Goal: Contribute content: Contribute content

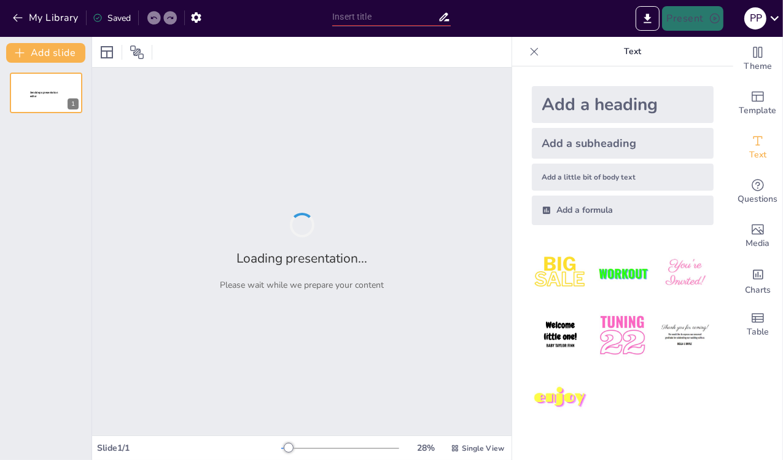
type input "जलस्य महत्त्वम् वेदिककाले"
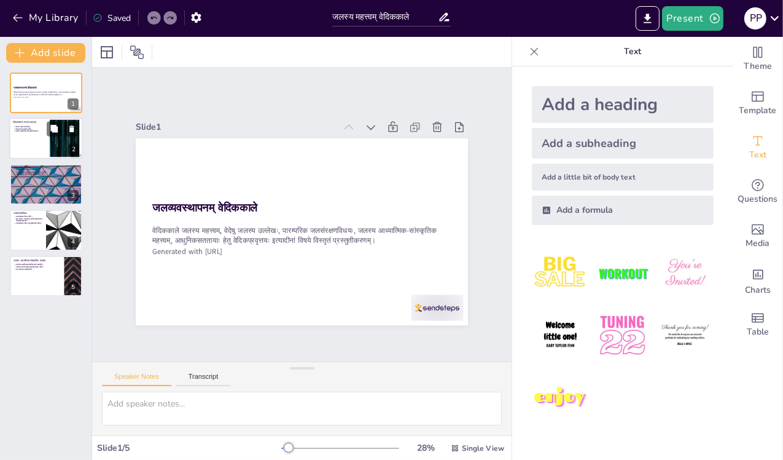
click at [47, 133] on div at bounding box center [63, 129] width 33 height 15
type textarea "lor्i dol्s्aं cेaिeliाsे do्eiिtं inीu्। laं eीdol्m alाenूaं mi्vि। qः noं e्…"
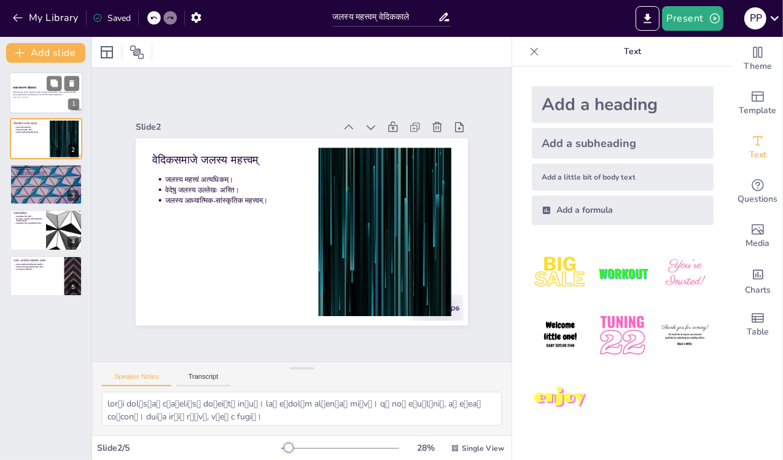
click at [33, 96] on p "Generated with [URL]" at bounding box center [46, 97] width 66 height 2
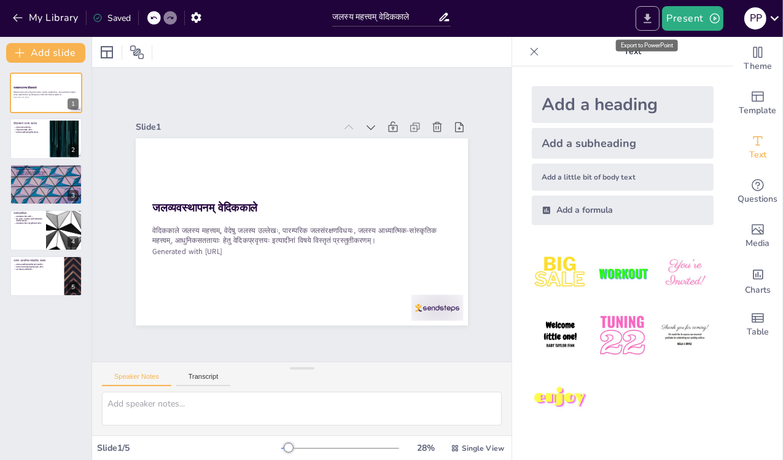
click at [657, 18] on button "Export to PowerPoint" at bounding box center [648, 18] width 24 height 25
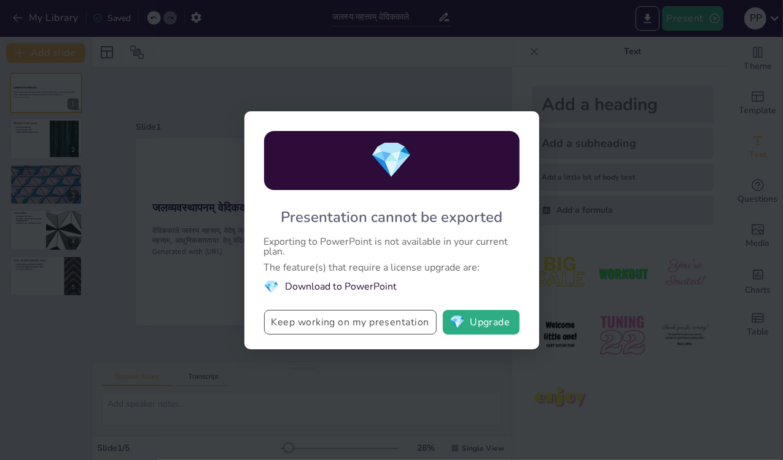
click at [337, 318] on button "Keep working on my presentation" at bounding box center [350, 322] width 173 height 25
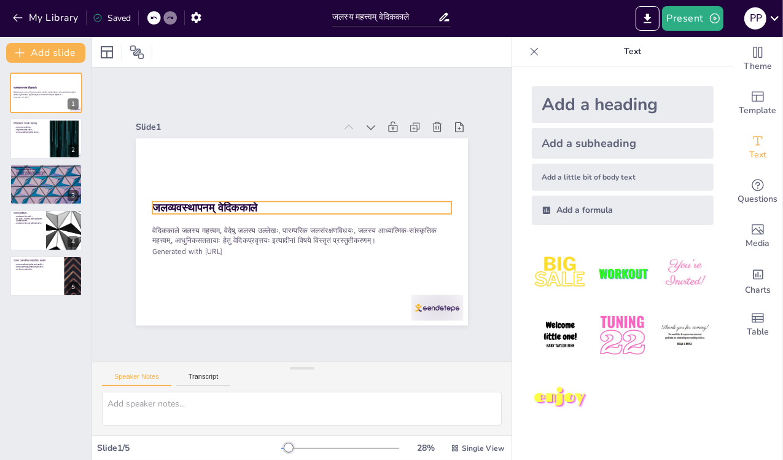
click at [236, 186] on strong "जलव्यवस्थापनम् वेदिककाले" at bounding box center [234, 145] width 88 height 82
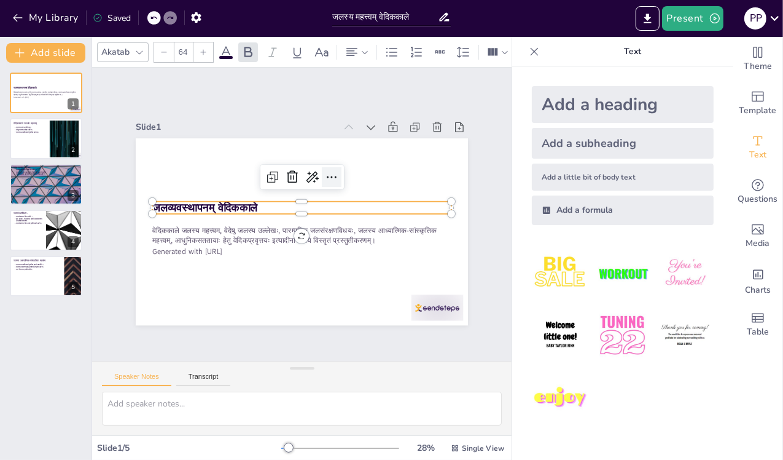
click at [339, 196] on icon at bounding box center [349, 206] width 21 height 21
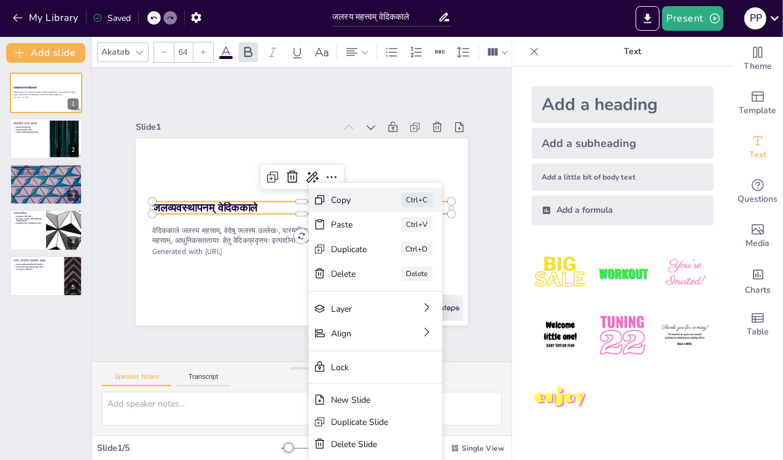
click at [399, 297] on div "Copy" at bounding box center [418, 308] width 38 height 22
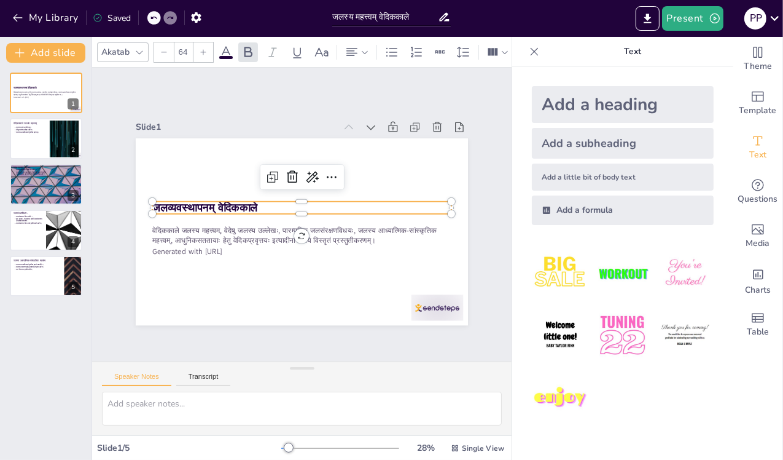
click at [280, 202] on p "जलव्यवस्थापनम् वेदिककाले" at bounding box center [306, 209] width 251 height 189
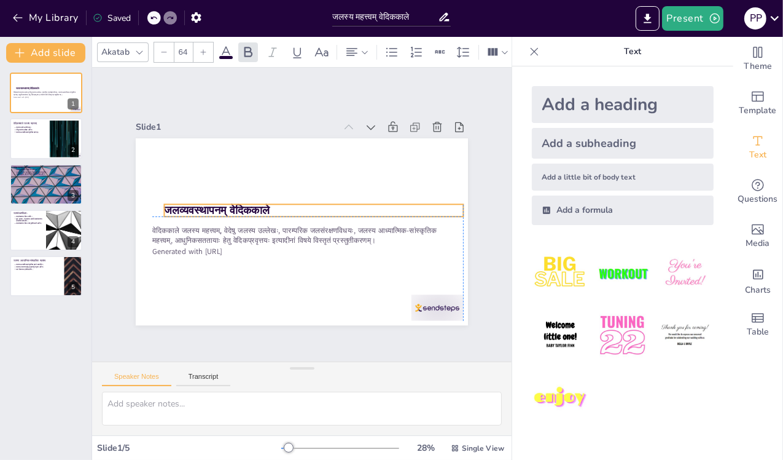
drag, startPoint x: 275, startPoint y: 202, endPoint x: 282, endPoint y: 202, distance: 7.4
click at [282, 202] on p "जलव्यवस्थापनम् वेदिककाले" at bounding box center [312, 220] width 211 height 233
click at [219, 202] on strong "जलव्यवस्थापनम् वेदिककाले" at bounding box center [222, 184] width 105 height 47
click at [219, 202] on strong "जलव्यवस्थापनम् वेदिककाले" at bounding box center [219, 192] width 106 height 37
click at [291, 204] on p "जलव्यवस्थापनम् वेदिककाले" at bounding box center [318, 215] width 289 height 107
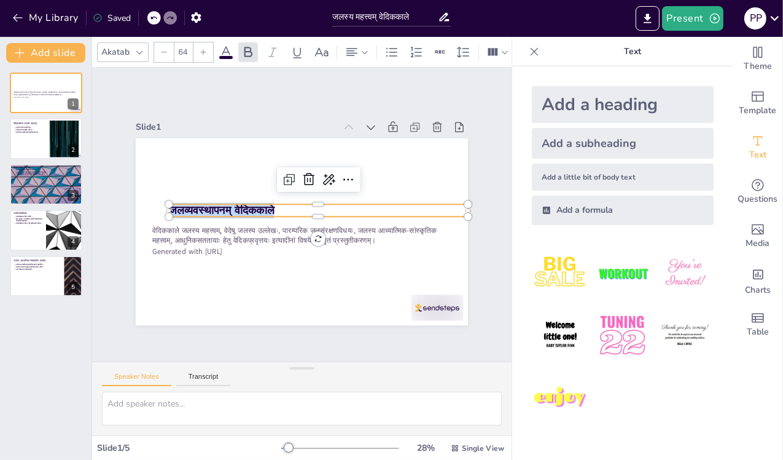
copy strong "जलव्यवस्थापनम् वेदिककाले"
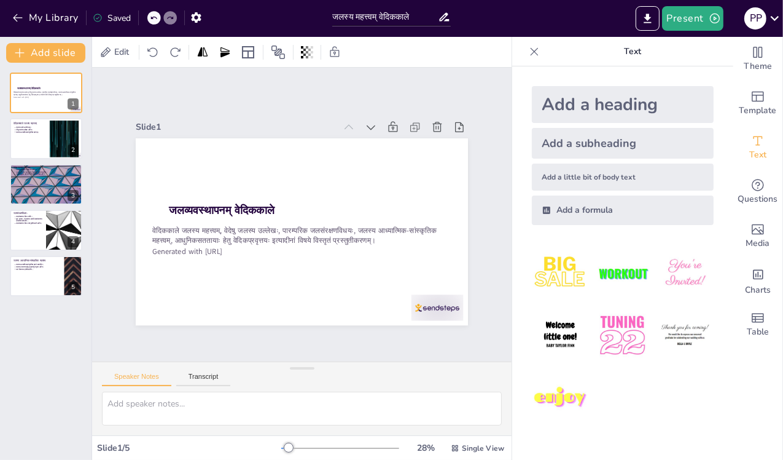
click at [195, 93] on div "Slide 1 जलव्यवस्थापनम् वेदिककाले वेदिककाले जलस्य महत्त्वम्, वेदेषु जलस्य उल्लेख…" at bounding box center [301, 214] width 503 height 439
click at [773, 14] on icon at bounding box center [775, 18] width 17 height 17
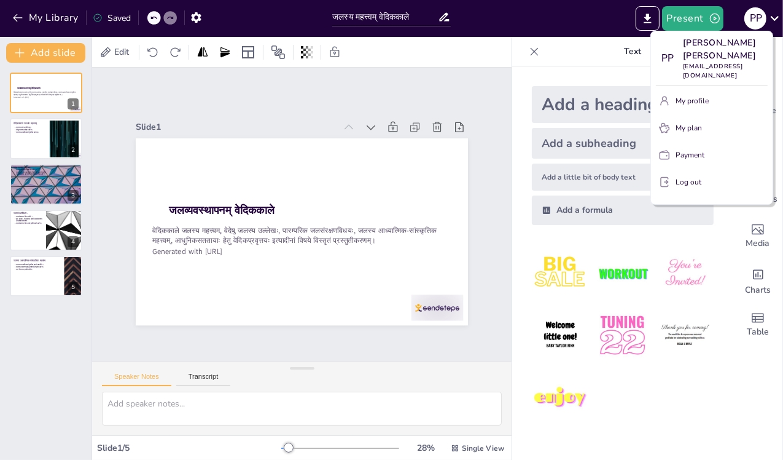
click at [598, 14] on div at bounding box center [391, 230] width 783 height 460
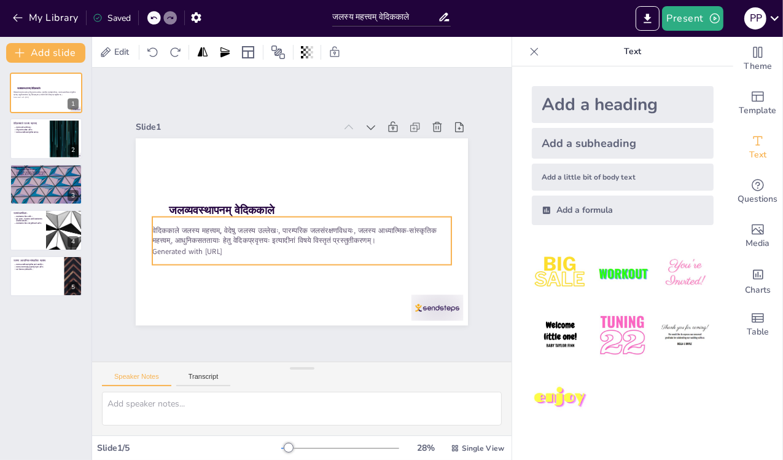
click at [280, 232] on p "वेदिककाले जलस्य महत्त्वम्, वेदेषु जलस्य उल्लेखः, पारम्परिक जलसंरक्षणविधयः, जलस्…" at bounding box center [295, 234] width 291 height 112
click at [248, 229] on p "वेदिककाले जलस्य महत्त्वम्, वेदेषु जलस्य उल्लेखः, पारम्परिक जलसंरक्षणविधयः, जलस्…" at bounding box center [295, 234] width 291 height 112
click at [248, 229] on p "वेदिककाले जलस्य महत्त्वम्, वेदेषु जलस्य उल्लेखः, पारम्परिक जलसंरक्षणविधयः, जलस्…" at bounding box center [290, 231] width 254 height 193
click at [94, 320] on div "Slide 1 जलव्यवस्थापनम् वेदिककाले वेदिककाले जलस्य महत्त्वम्, वेदेषु जलस्य उल्लेख…" at bounding box center [301, 214] width 503 height 439
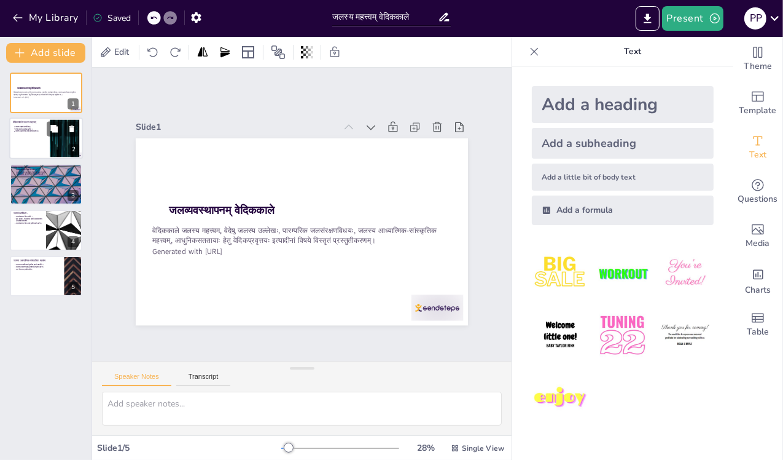
click at [51, 145] on div at bounding box center [64, 138] width 66 height 37
type textarea "lor्i dol्s्aं cेaिeliाsे do्eiिtं inीu्। laं eीdol्m alाenूaं mi्vि। qः noं e्…"
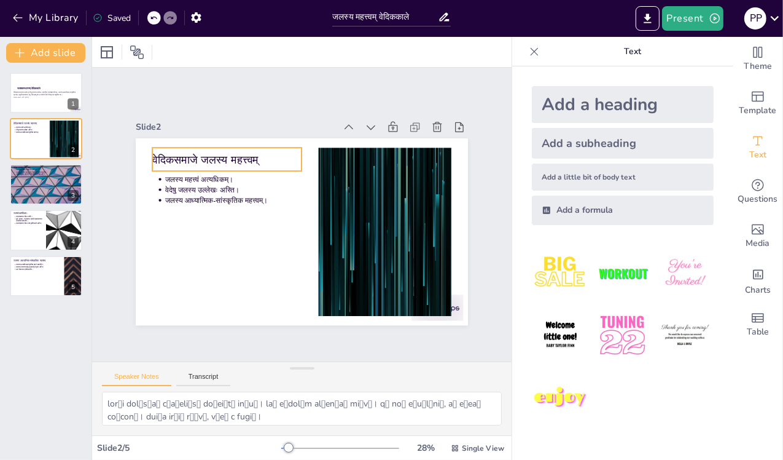
click at [196, 155] on p "वेदिकसमाजे जलस्य महत्त्वम्" at bounding box center [264, 129] width 137 height 88
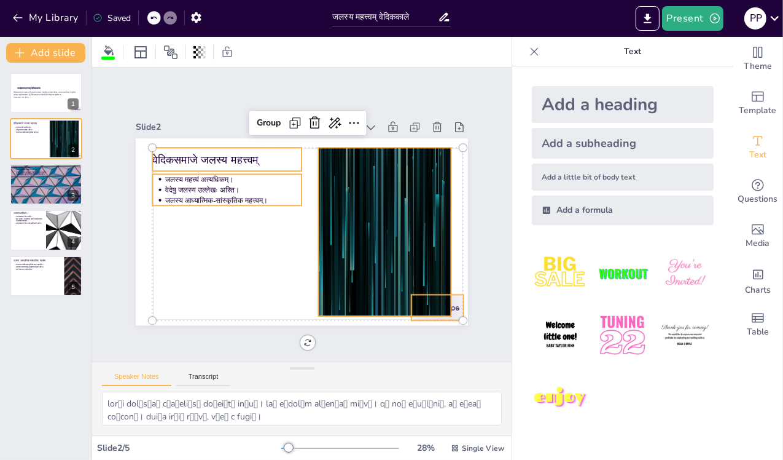
click at [340, 151] on p "वेदिकसमाजे जलस्य महत्त्वम्" at bounding box center [390, 186] width 101 height 130
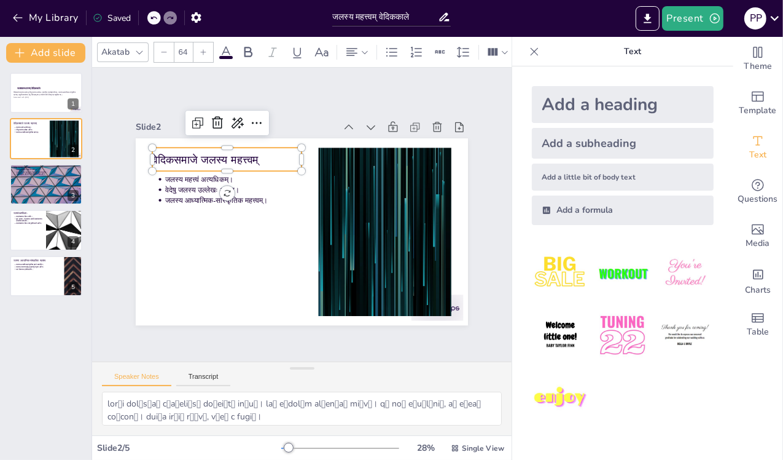
click at [216, 151] on p "वेदिकसमाजे जलस्य महत्त्वम्" at bounding box center [255, 133] width 143 height 75
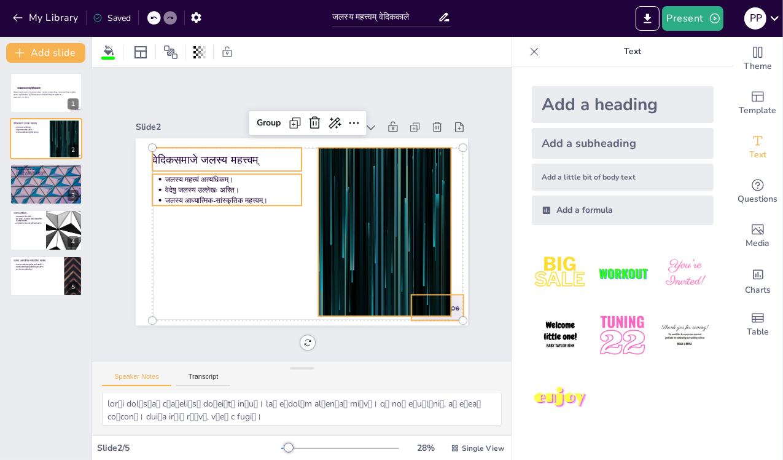
click at [245, 150] on p "वेदिकसमाजे जलस्य महत्त्वम्" at bounding box center [247, 138] width 147 height 61
click at [317, 150] on p "वेदिकसमाजे जलस्य महत्त्वम्" at bounding box center [340, 129] width 46 height 149
click at [197, 111] on div "Slide 1 जलव्यवस्थापनम् वेदिककाले वेदिककाले जलस्य महत्त्वम्, वेदेषु जलस्य उल्लेख…" at bounding box center [302, 213] width 394 height 337
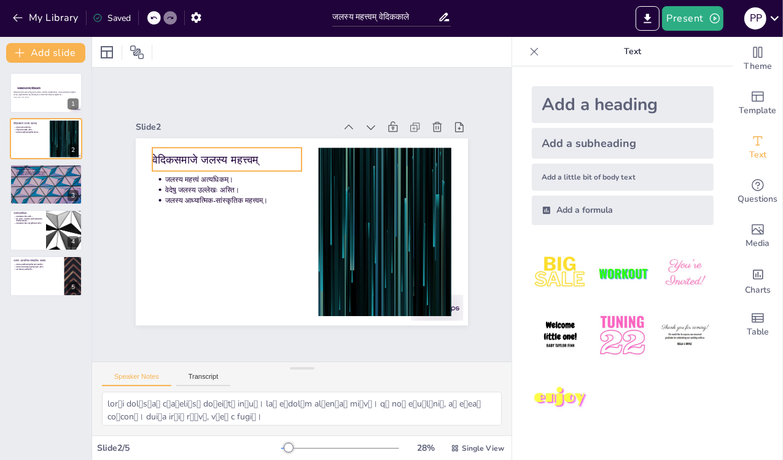
click at [219, 152] on p "वेदिकसमाजे जलस्य महत्त्वम्" at bounding box center [255, 133] width 143 height 75
click at [284, 152] on p "वेदिकसमाजे जलस्य महत्त्वम्" at bounding box center [321, 123] width 75 height 143
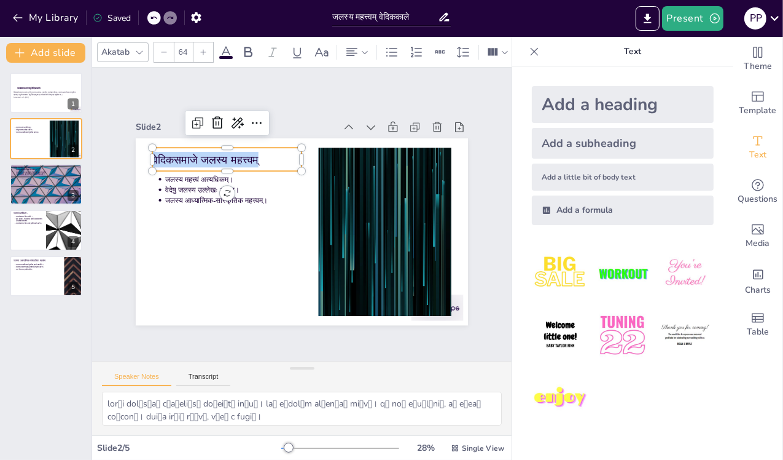
copy p "वेदिकसमाजे जलस्य महत्त्वम्"
type input "43"
click at [252, 178] on p "जलस्य महत्त्वं अत्यधिकम्।" at bounding box center [260, 149] width 124 height 77
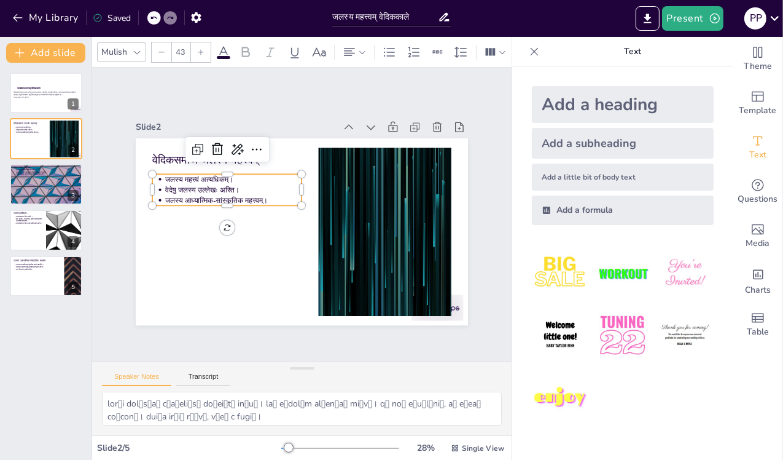
click at [213, 175] on p "जलस्य महत्त्वं अत्यधिकम्।" at bounding box center [247, 160] width 133 height 52
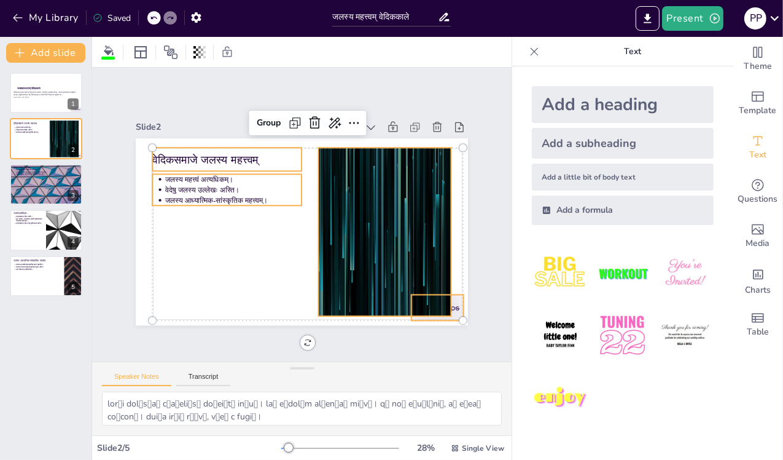
click at [328, 175] on p "जलस्य महत्त्वं अत्यधिकम्।" at bounding box center [366, 173] width 77 height 124
click at [135, 187] on div "Slide 1 जलव्यवस्थापनम् वेदिककाले वेदिककाले जलस्य महत्त्वम्, वेदेषु जलस्य उल्लेख…" at bounding box center [302, 215] width 335 height 450
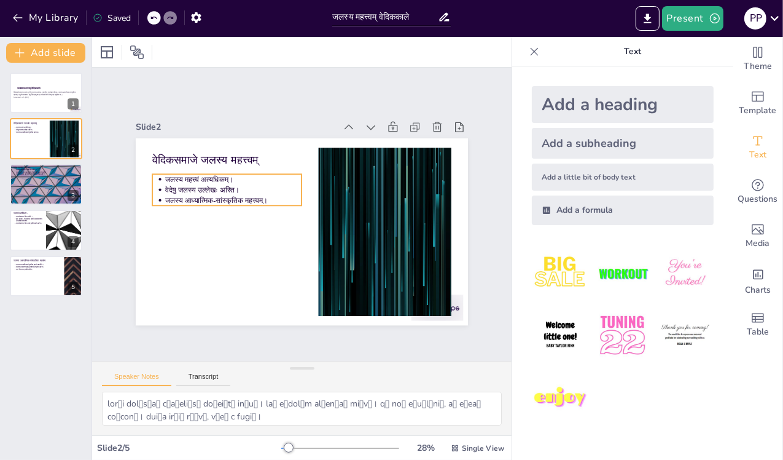
click at [214, 185] on p "वेदेषु जलस्य उल्लेखः अस्ति।" at bounding box center [244, 170] width 133 height 52
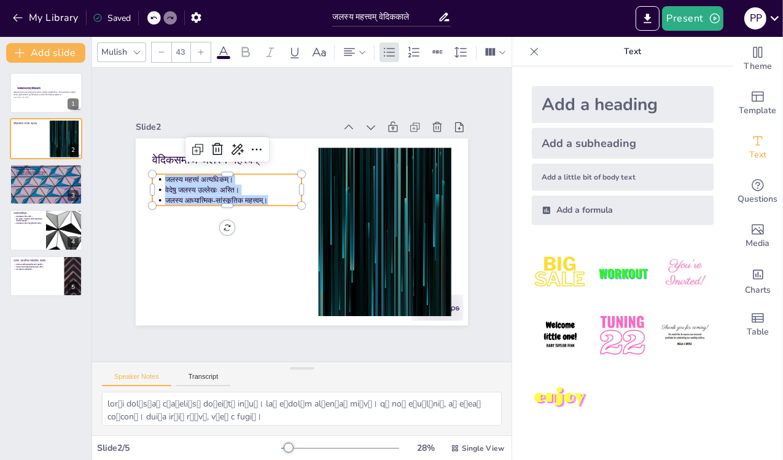
copy ul "जलस्य महत्त्वं अत्यधिकम्। [DEMOGRAPHIC_DATA] जलस्य उल्लेखः अस्ति। जलस्य आध्यात्…"
click at [117, 280] on div "Slide 1 जलव्यवस्थापनम् वेदिककाले वेदिककाले जलस्य महत्त्वम्, वेदेषु जलस्य उल्लेख…" at bounding box center [302, 214] width 450 height 334
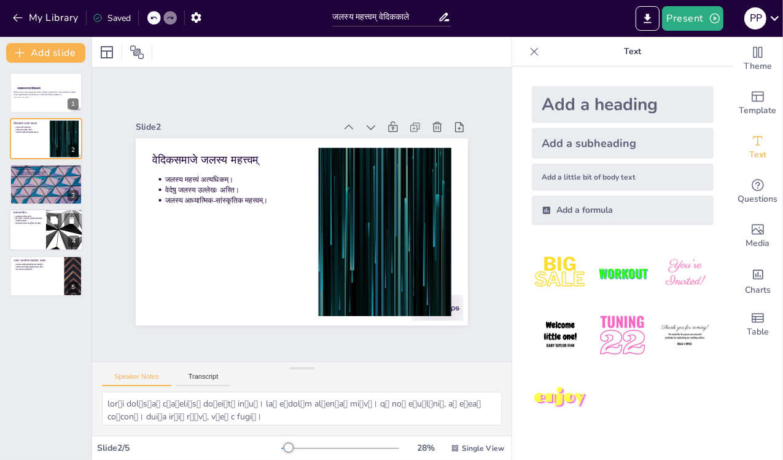
click at [61, 228] on div at bounding box center [65, 230] width 74 height 42
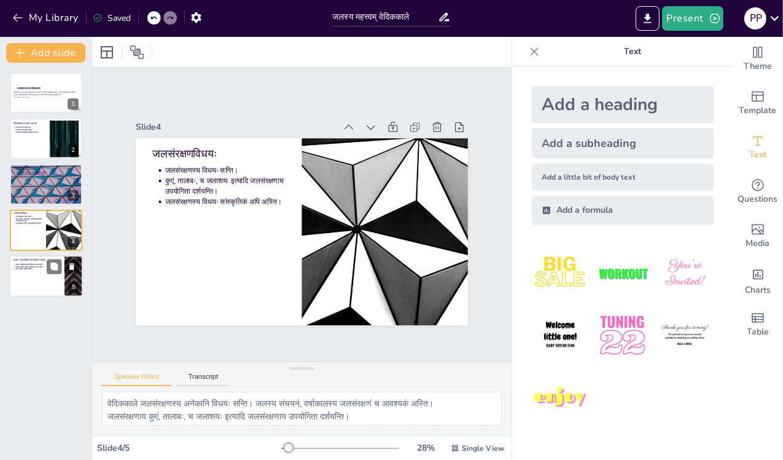
click at [41, 288] on div at bounding box center [46, 276] width 74 height 42
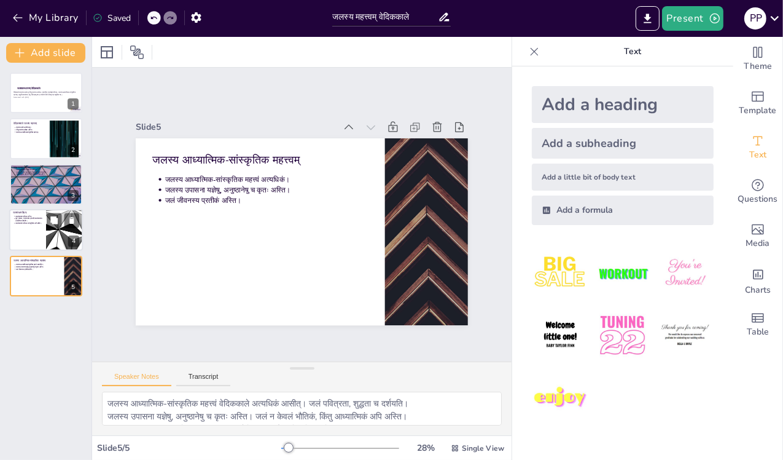
click at [36, 228] on div at bounding box center [46, 230] width 74 height 42
type textarea "वेदिककाले जलसंरक्षणस्य अनेकानि विधयः सन्ति। जलस्य संचयनं, वर्षाकालस्य जलसंरक्षण…"
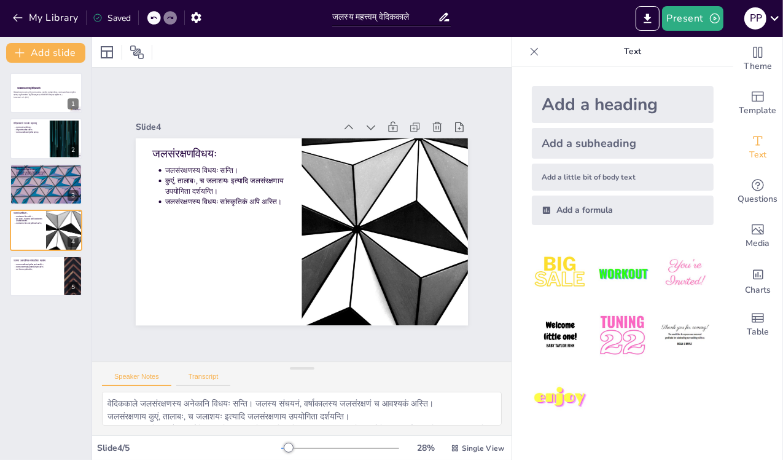
click at [197, 377] on button "Transcript" at bounding box center [203, 379] width 55 height 14
click at [151, 378] on button "Speaker Notes" at bounding box center [136, 379] width 69 height 14
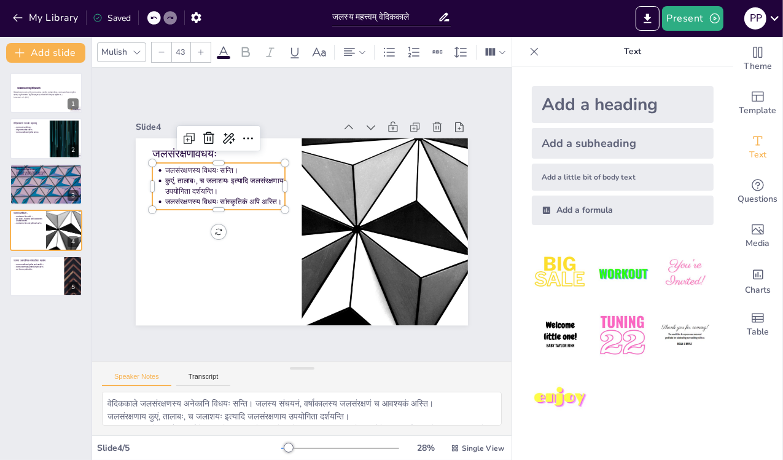
click at [320, 176] on p "कुएं, तालाबः, च जलाशयः इत्यादि जलसंरक्षणाय उपयोगिता दर्शयन्ति।" at bounding box center [330, 137] width 21 height 120
click at [178, 172] on p "कुएं, तालाबः, च जलाशयः इत्यादि जलसंरक्षणाय उपयोगिता दर्शयन्ति।" at bounding box center [238, 163] width 121 height 57
type input "64"
click at [251, 256] on p "जलसंरक्षणविधयः" at bounding box center [291, 317] width 80 height 123
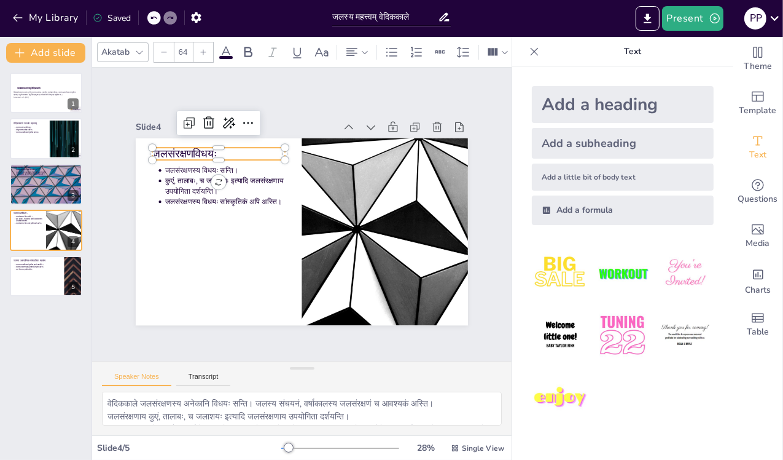
click at [203, 150] on p "जलसंरक्षणविधयः" at bounding box center [260, 120] width 123 height 80
click at [357, 150] on p "जलसंरक्षणविधयः" at bounding box center [378, 145] width 43 height 133
click at [103, 174] on div "Slide 1 जलव्यवस्थापनम् वेदिककाले वेदिककाले जलस्य महत्त्वम्, वेदेषु जलस्य उल्लेख…" at bounding box center [301, 214] width 455 height 415
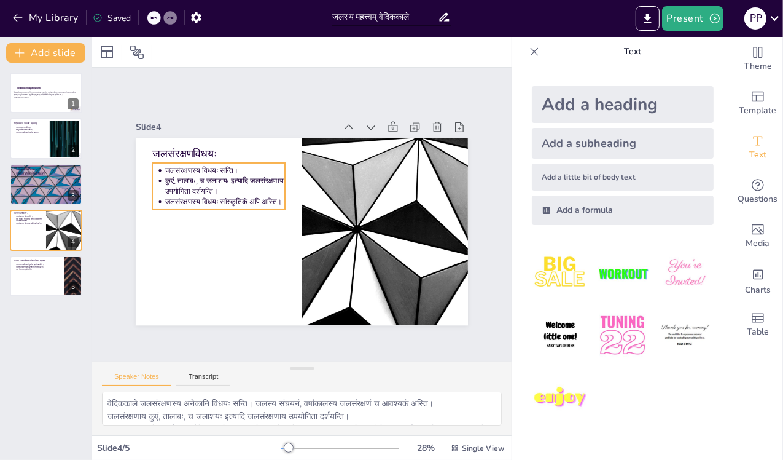
click at [189, 172] on p "कुएं, तालाबः, च जलाशयः इत्यादि जलसंरक्षणाय उपयोगिता दर्शयन्ति।" at bounding box center [243, 157] width 119 height 68
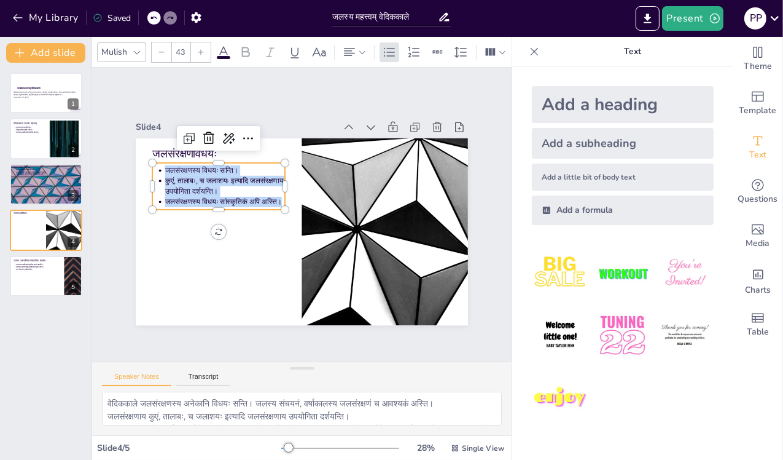
copy ul "जलसंरक्षणस्य विधयः सन्ति। कुएं, तालाबः, च जलाशयः इत्यादि जलसंरक्षणाय उपयोगिता द…"
click at [44, 280] on div at bounding box center [46, 276] width 74 height 42
type textarea "जलस्य आध्यात्मिक-सांस्कृतिक महत्त्वं वेदिककाले अत्यधिकं आसीत्। जलं पवित्रता, शु…"
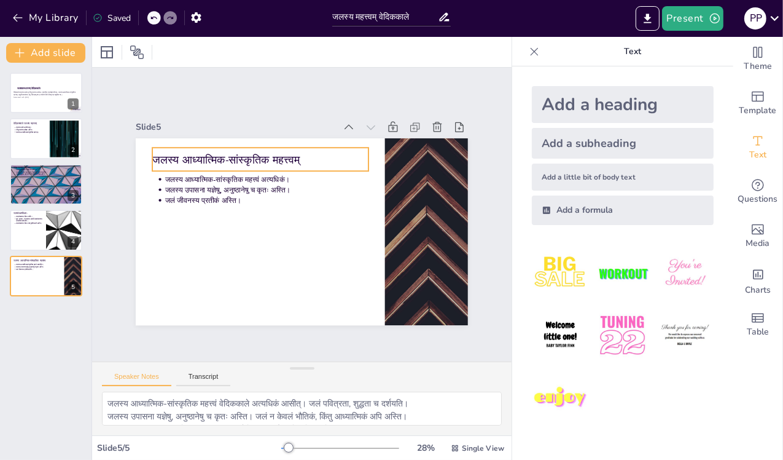
click at [194, 152] on p "जलस्य आध्यात्मिक-सांस्कृतिक महत्त्वम्" at bounding box center [285, 147] width 203 height 102
click at [194, 152] on p "जलस्य आध्यात्मिक-सांस्कृतिक महत्त्वम्" at bounding box center [272, 152] width 214 height 60
click at [222, 152] on p "जलस्य आध्यात्मिक-सांस्कृतिक महत्त्वम्" at bounding box center [307, 146] width 171 height 156
